Goal: Information Seeking & Learning: Learn about a topic

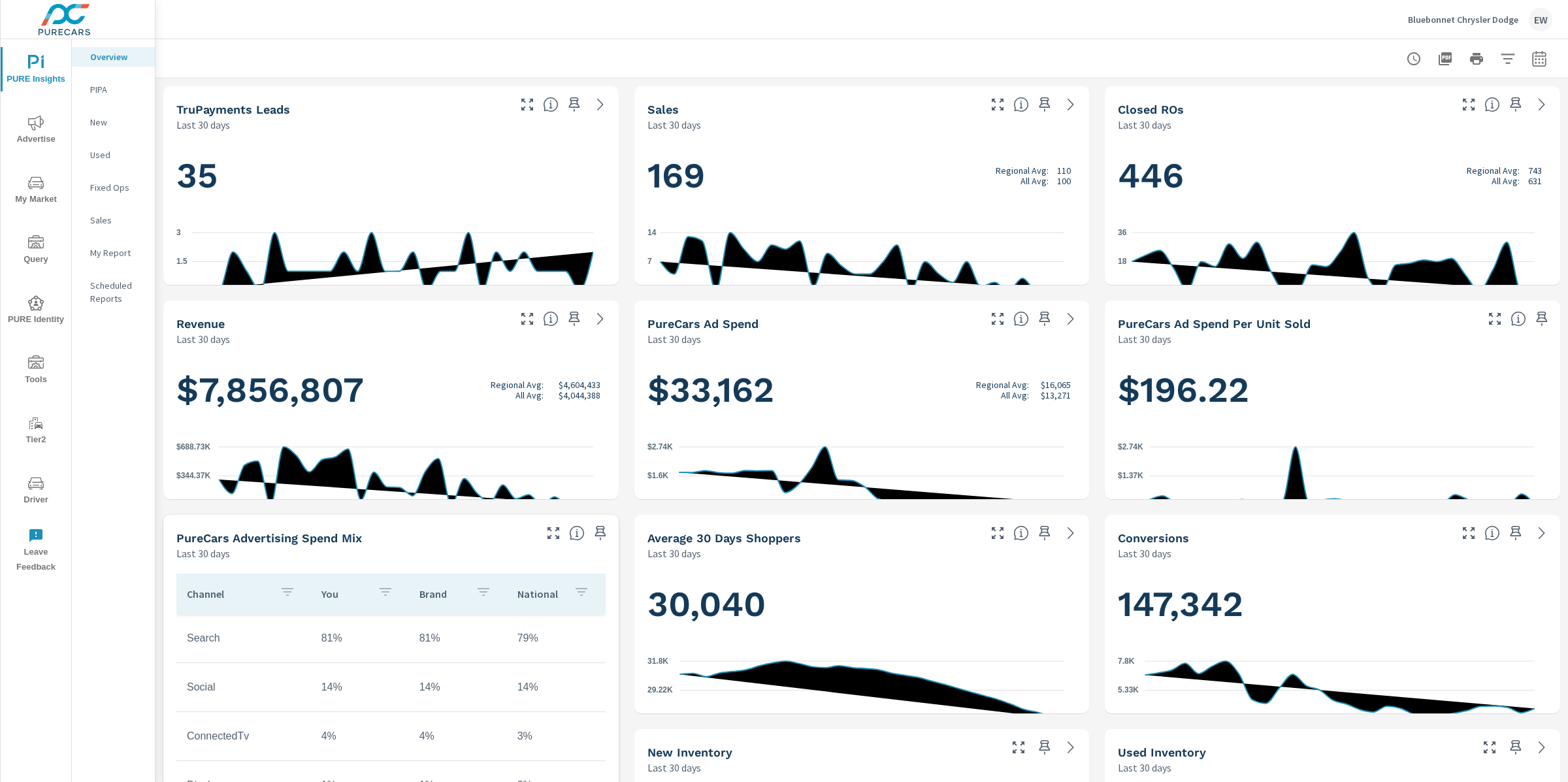
click at [586, 20] on div "Bluebonnet Chrysler Dodge EW" at bounding box center [862, 19] width 1381 height 38
click at [43, 120] on icon "nav menu" at bounding box center [36, 123] width 16 height 16
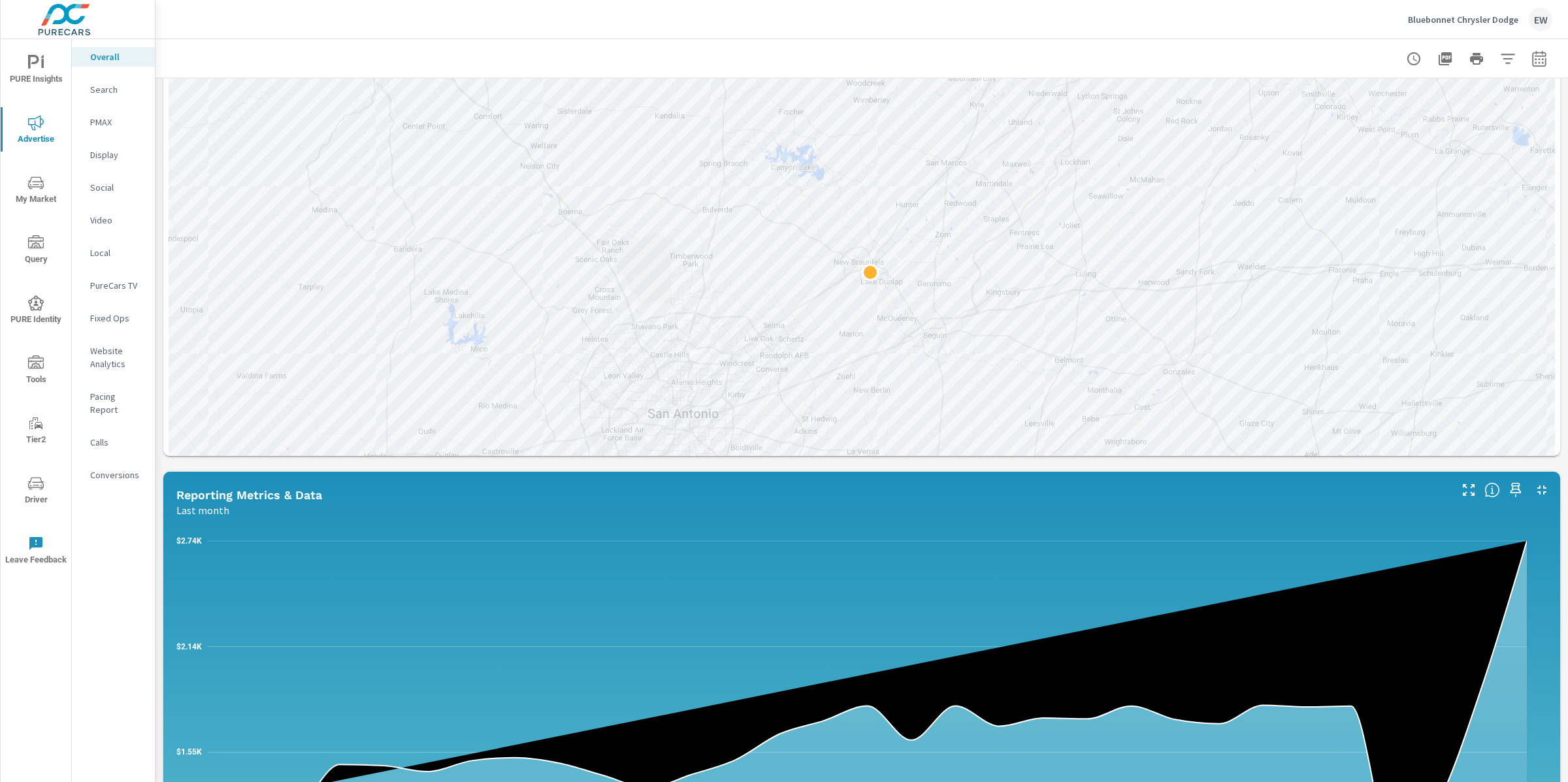
scroll to position [503, 0]
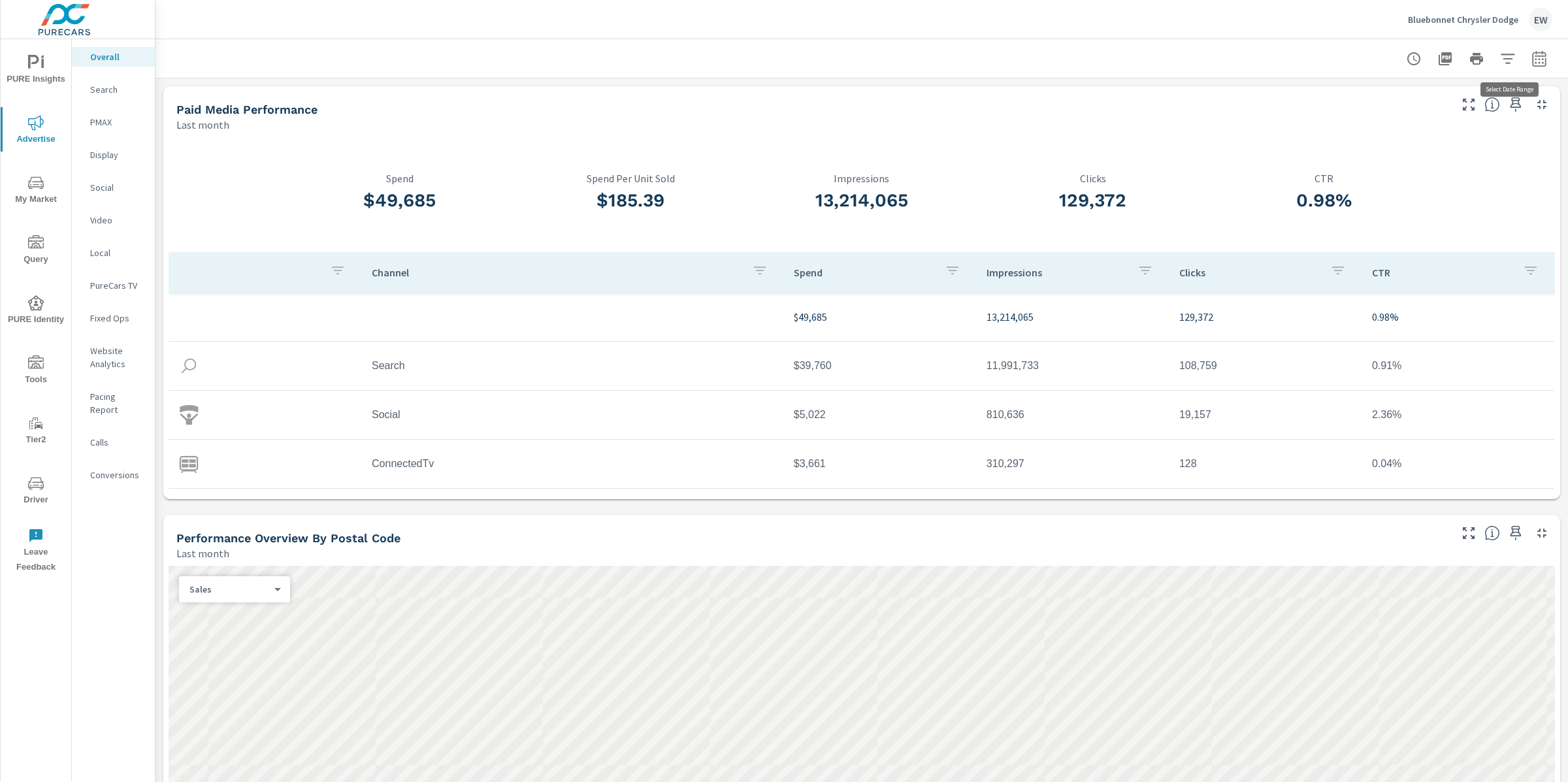
click at [1531, 59] on icon "button" at bounding box center [1539, 59] width 16 height 16
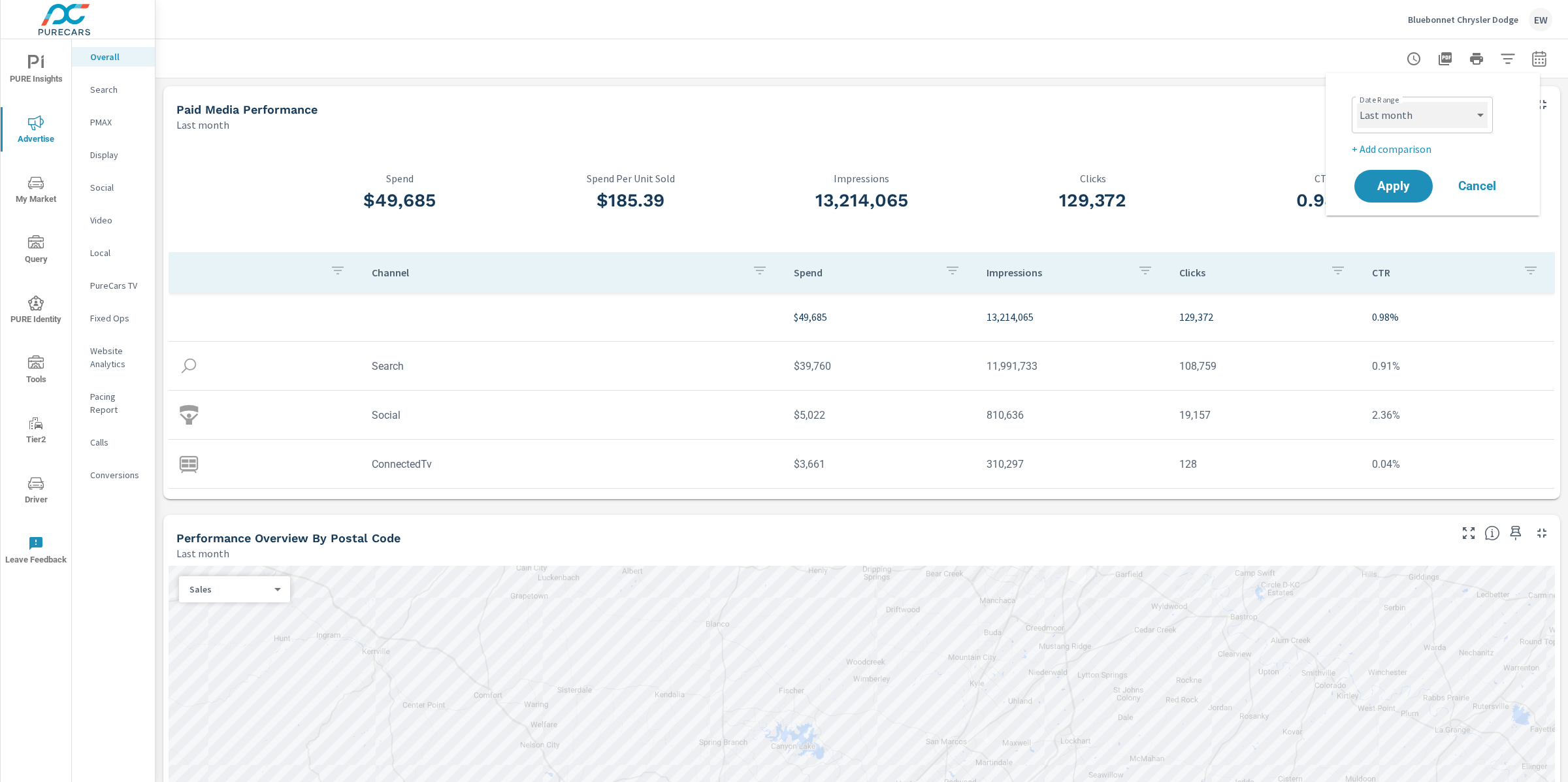
click at [1447, 114] on select "Custom [DATE] Last week Last 7 days Last 14 days Last 30 days Last 45 days Last…" at bounding box center [1422, 115] width 131 height 26
click at [1357, 102] on select "Custom [DATE] Last week Last 7 days Last 14 days Last 30 days Last 45 days Last…" at bounding box center [1422, 115] width 131 height 26
select select "Last 12 months"
click at [1394, 191] on span "Apply" at bounding box center [1393, 186] width 54 height 13
click at [33, 184] on icon "nav menu" at bounding box center [36, 183] width 16 height 16
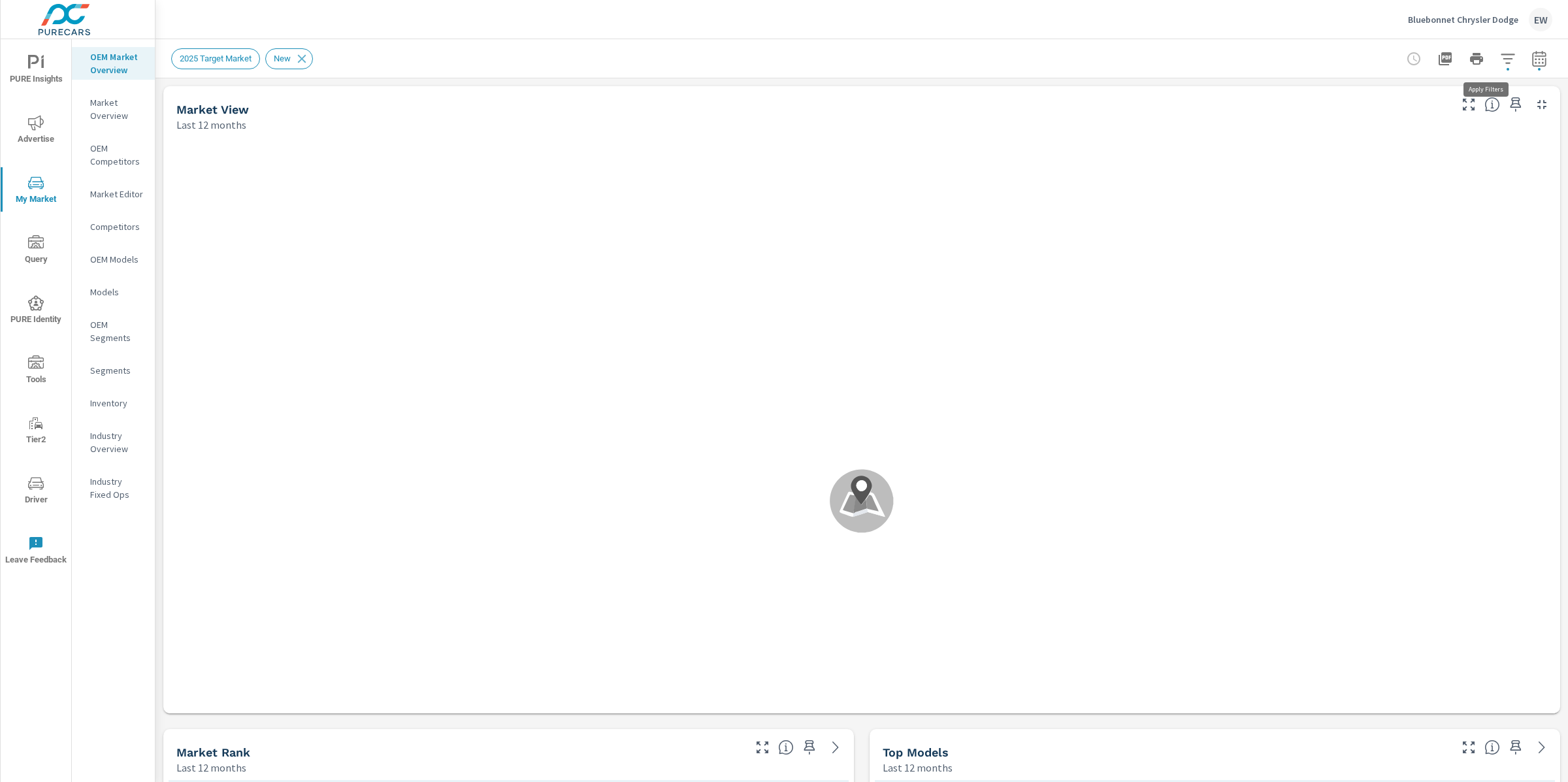
click at [1500, 60] on icon "button" at bounding box center [1508, 59] width 16 height 16
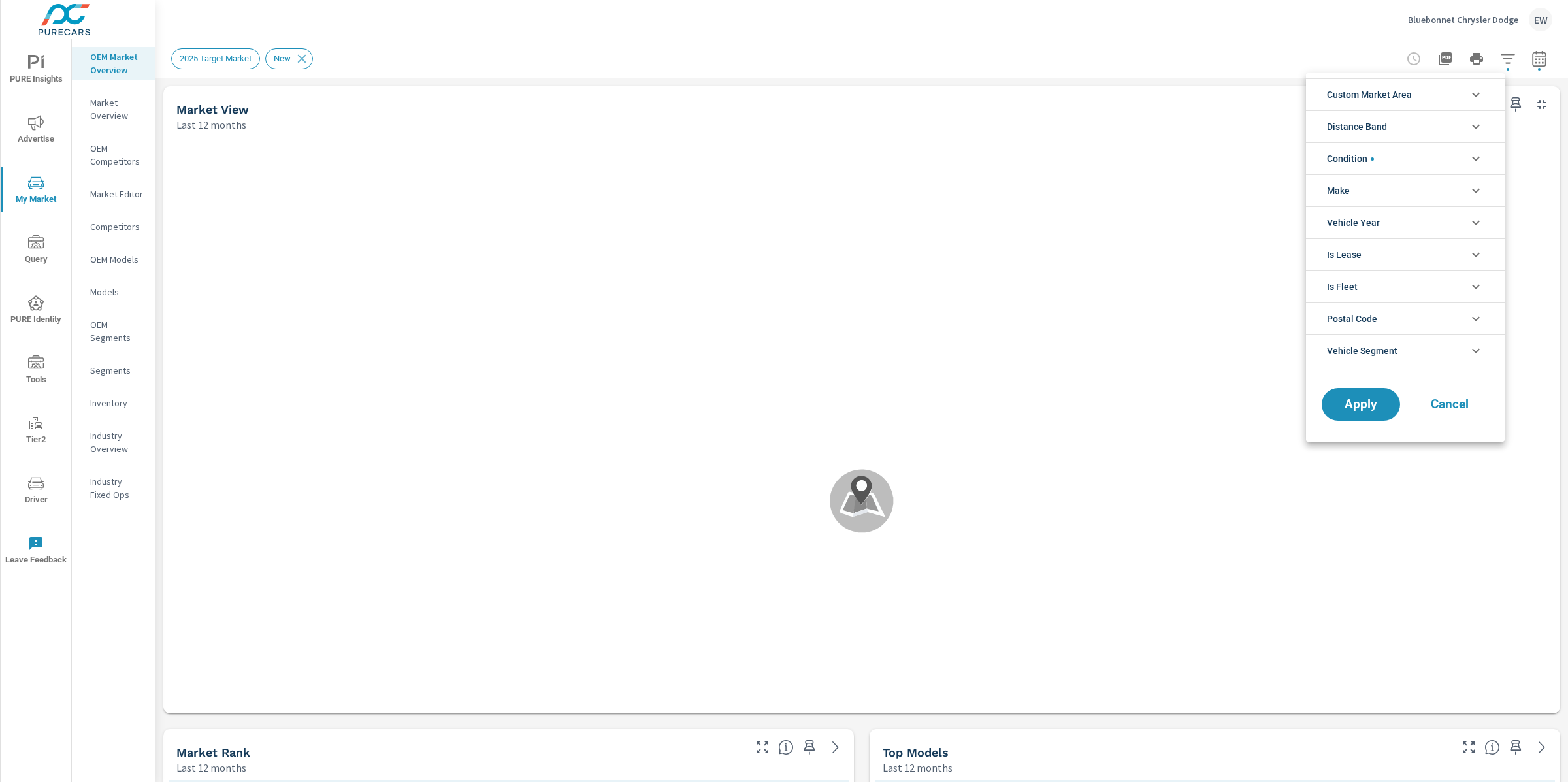
click at [1458, 96] on li "Custom Market Area" at bounding box center [1405, 94] width 198 height 32
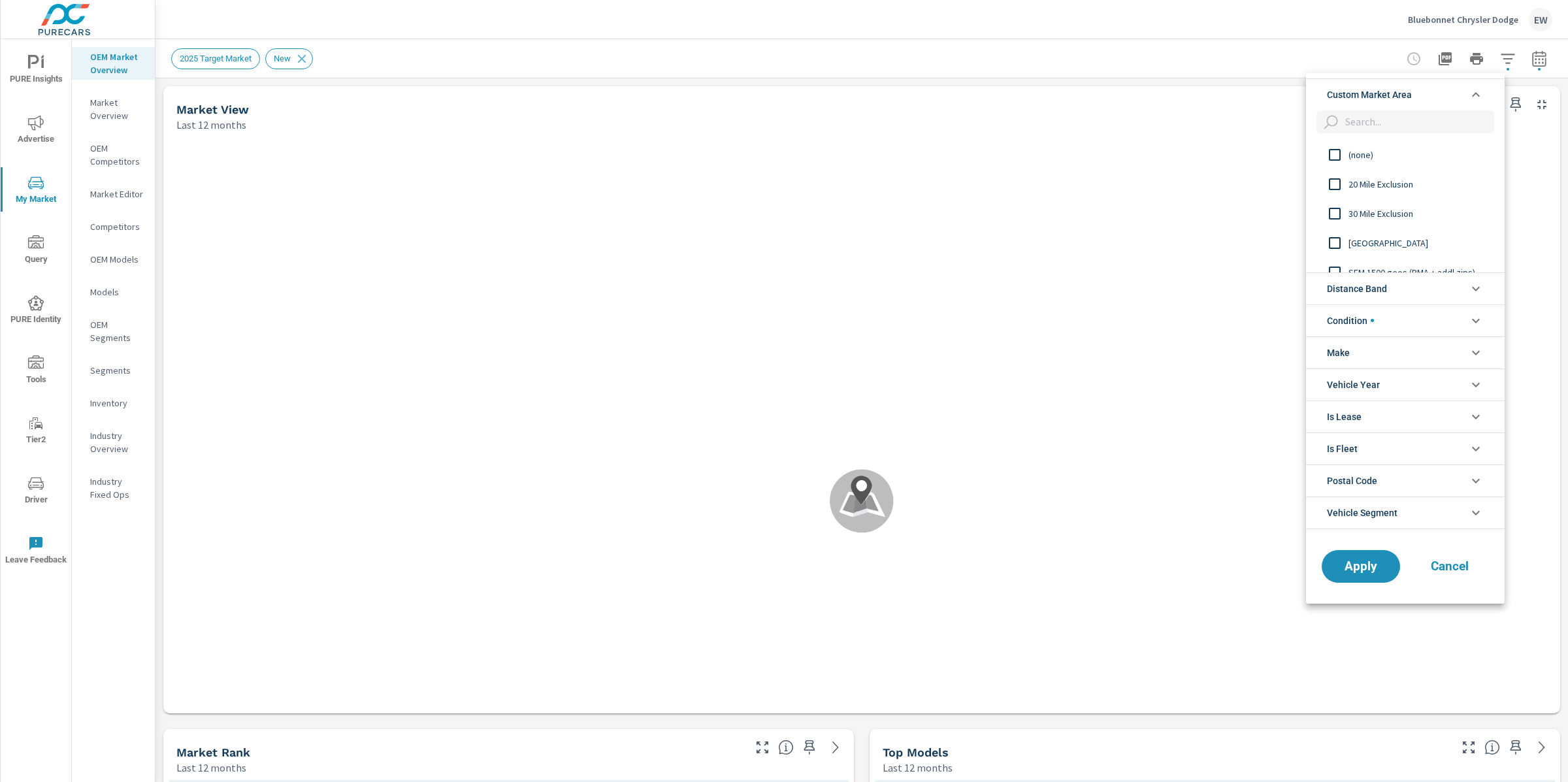
click at [1340, 155] on input "filter options" at bounding box center [1334, 155] width 27 height 27
click at [1354, 562] on span "Apply" at bounding box center [1360, 566] width 54 height 13
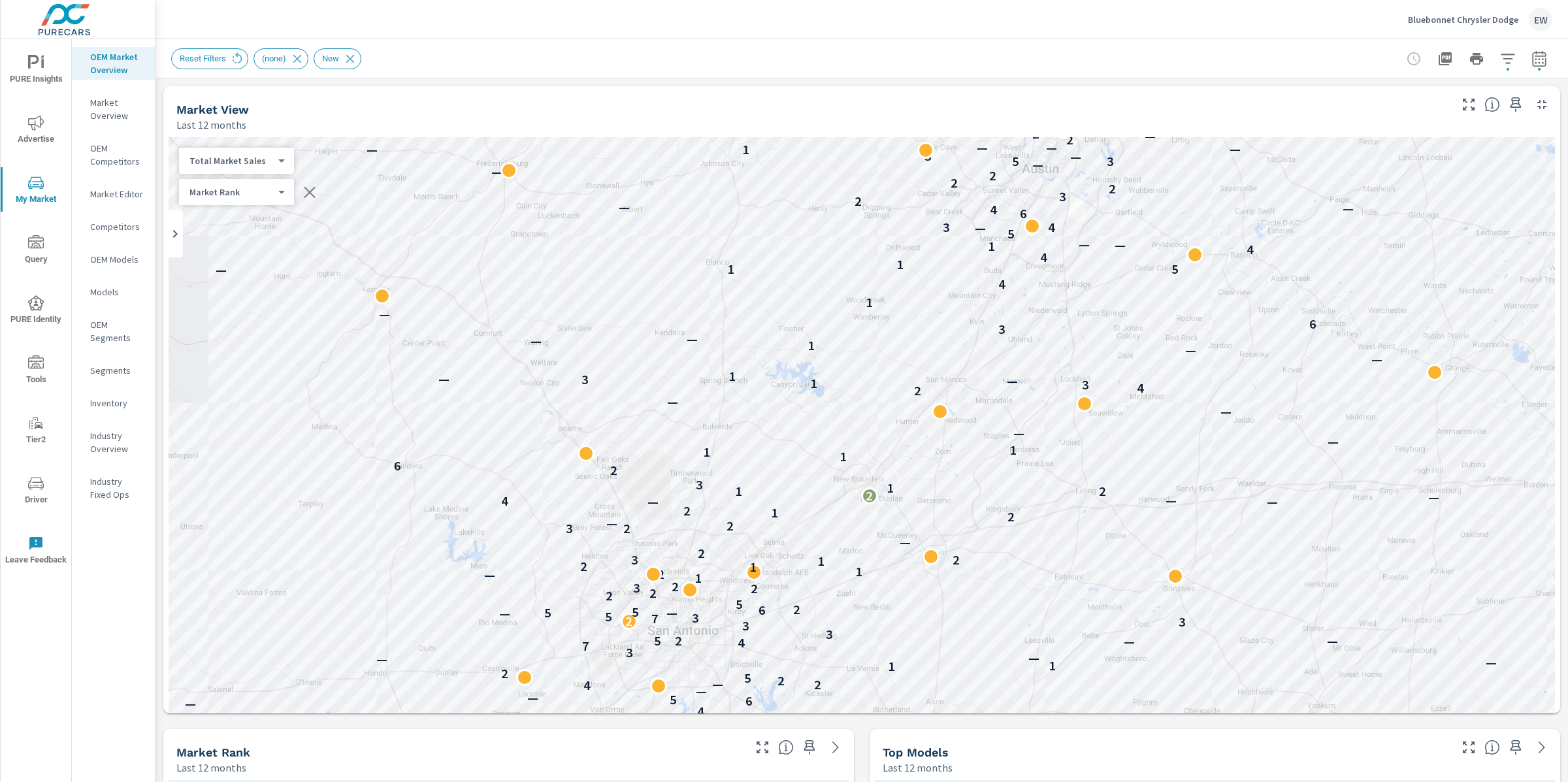
click at [1532, 58] on icon "button" at bounding box center [1538, 58] width 14 height 16
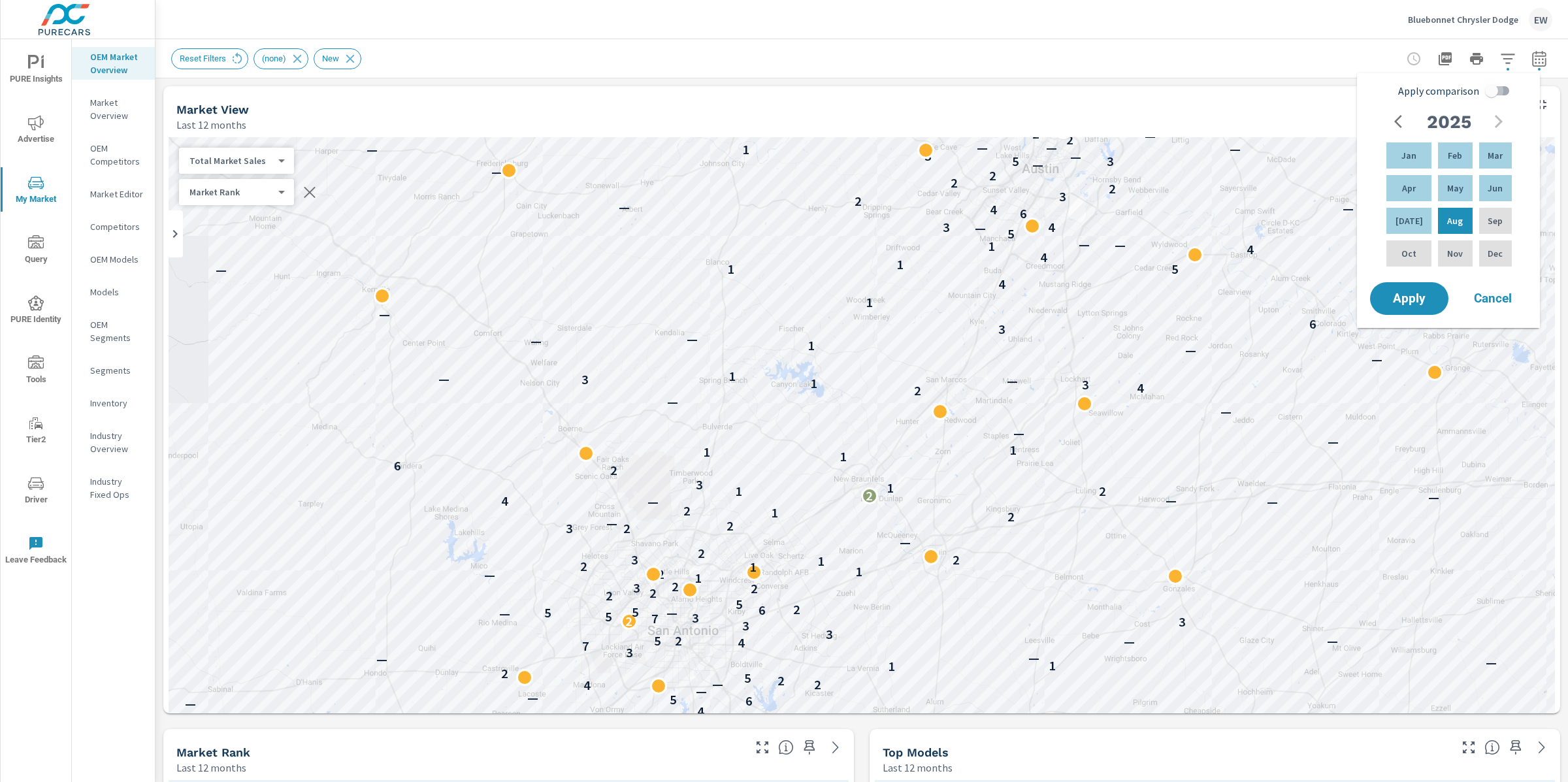
click at [1504, 92] on input "Apply comparison" at bounding box center [1491, 90] width 74 height 25
checkbox input "true"
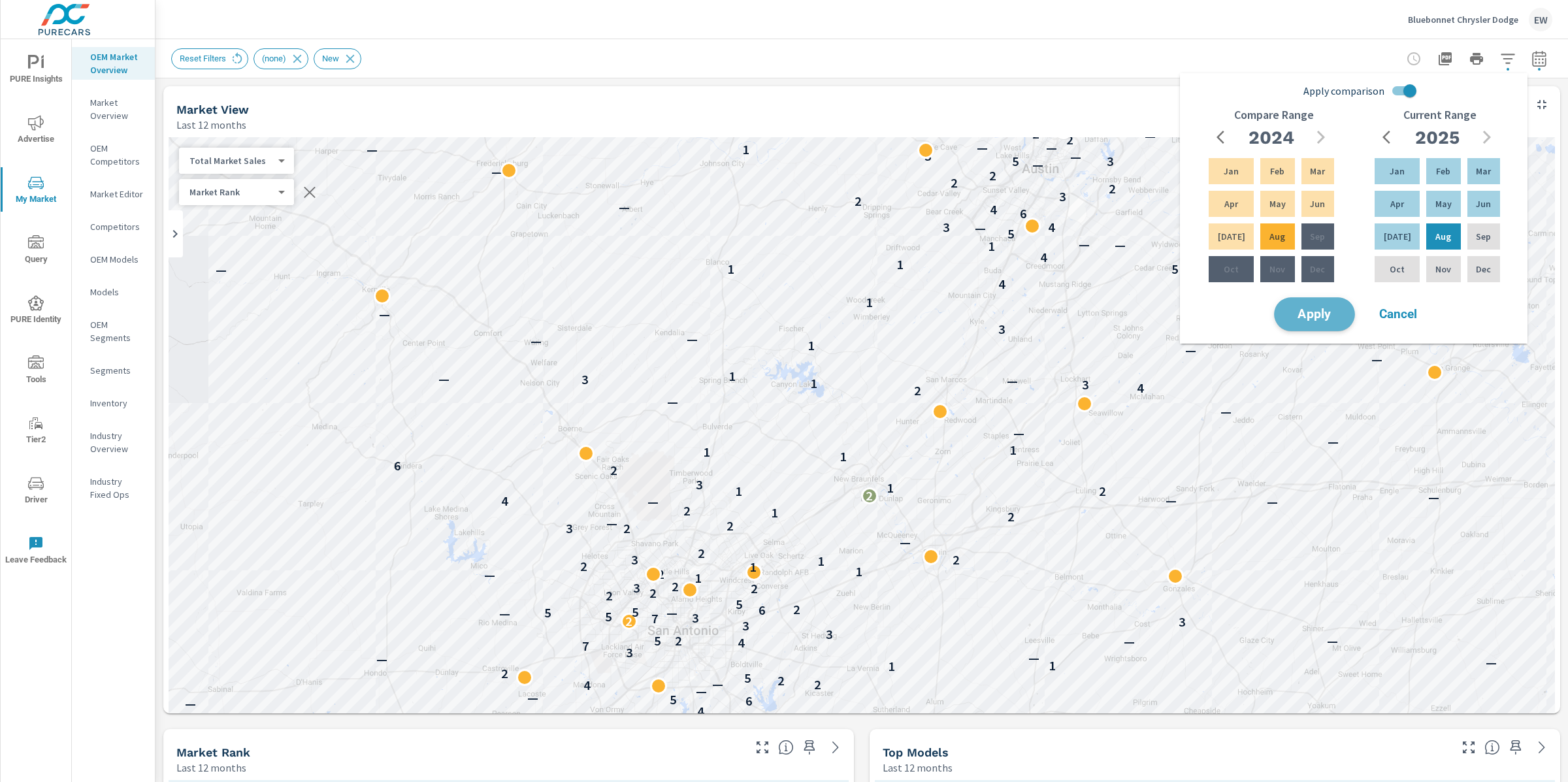
click at [1310, 321] on span "Apply" at bounding box center [1314, 314] width 54 height 13
